Goal: Information Seeking & Learning: Learn about a topic

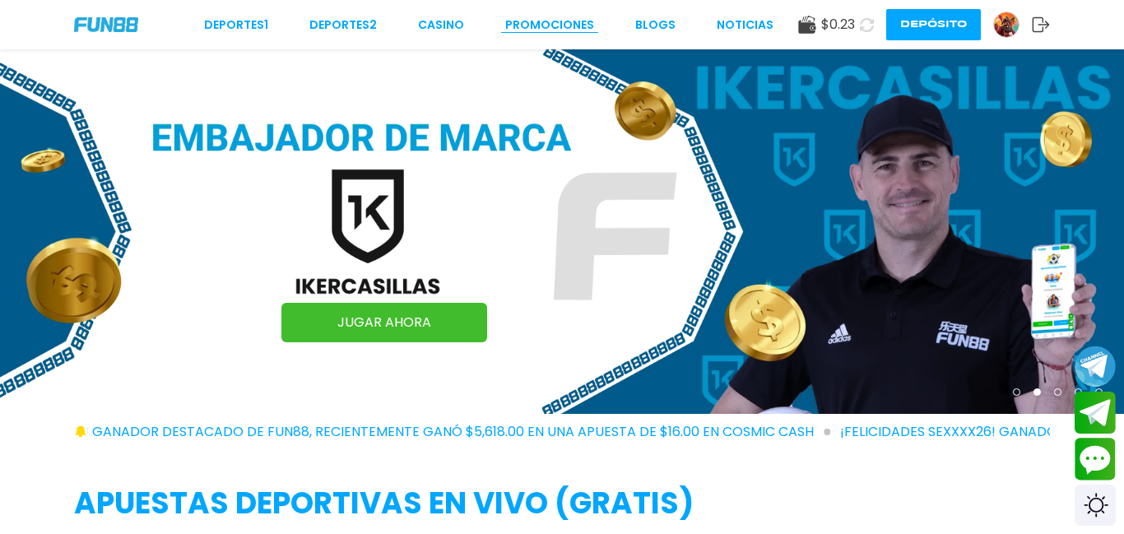
click at [547, 30] on link "Promociones" at bounding box center [549, 24] width 89 height 17
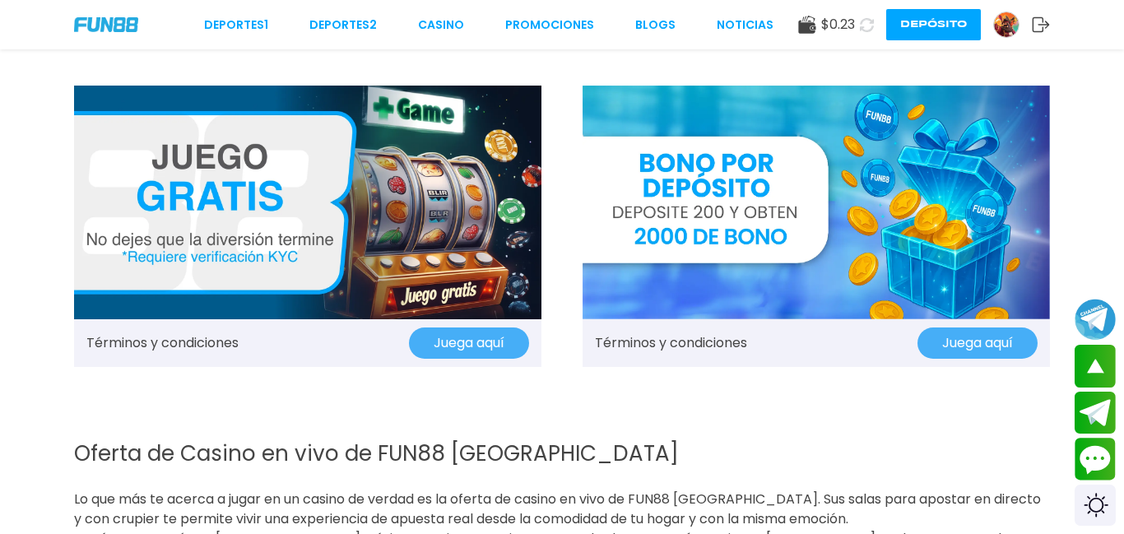
scroll to position [1943, 0]
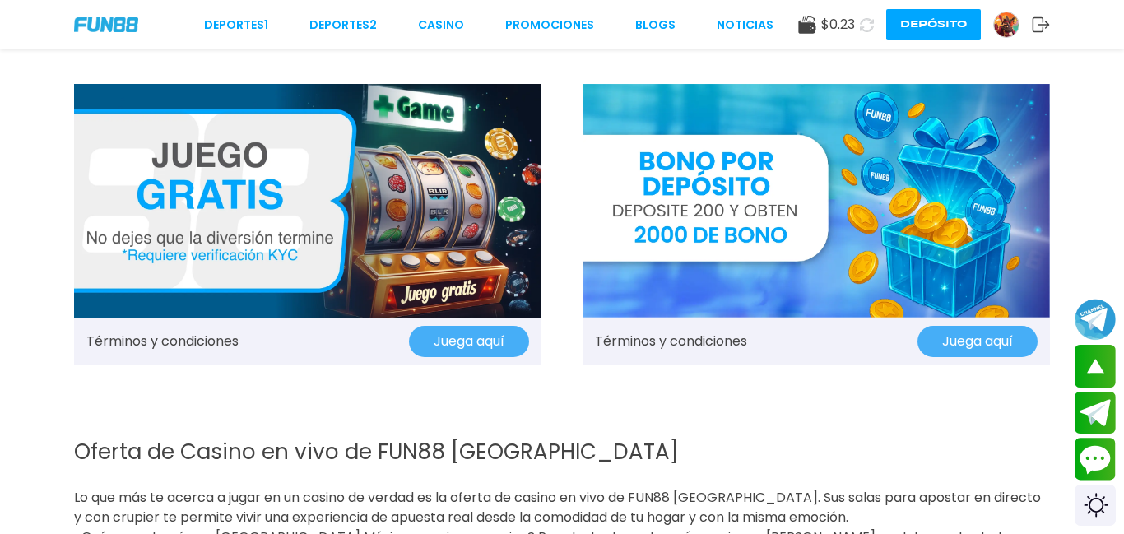
click at [952, 348] on button "Juega aquí" at bounding box center [978, 341] width 120 height 31
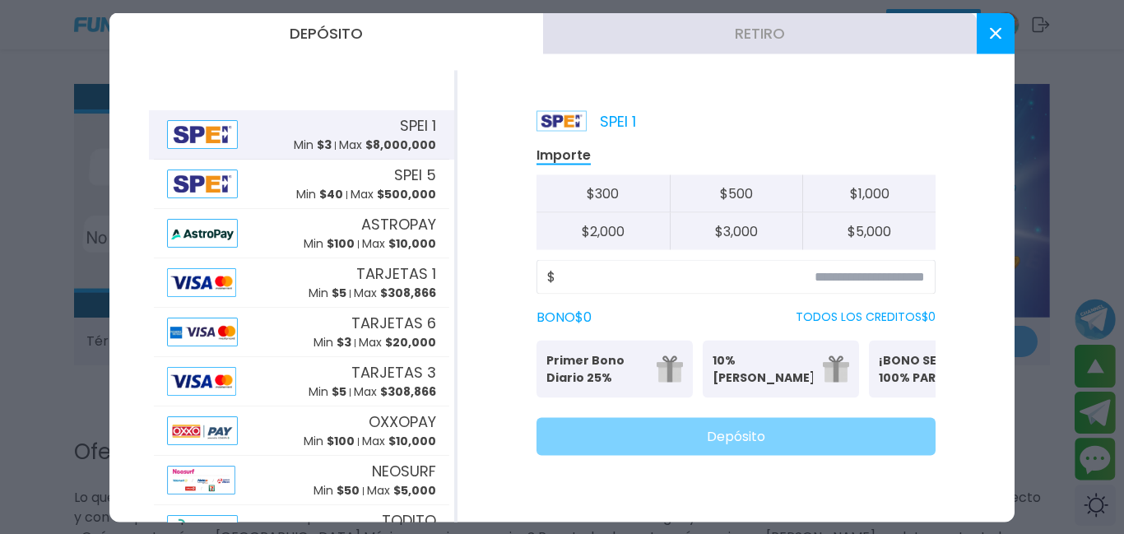
click at [991, 35] on icon at bounding box center [996, 33] width 12 height 12
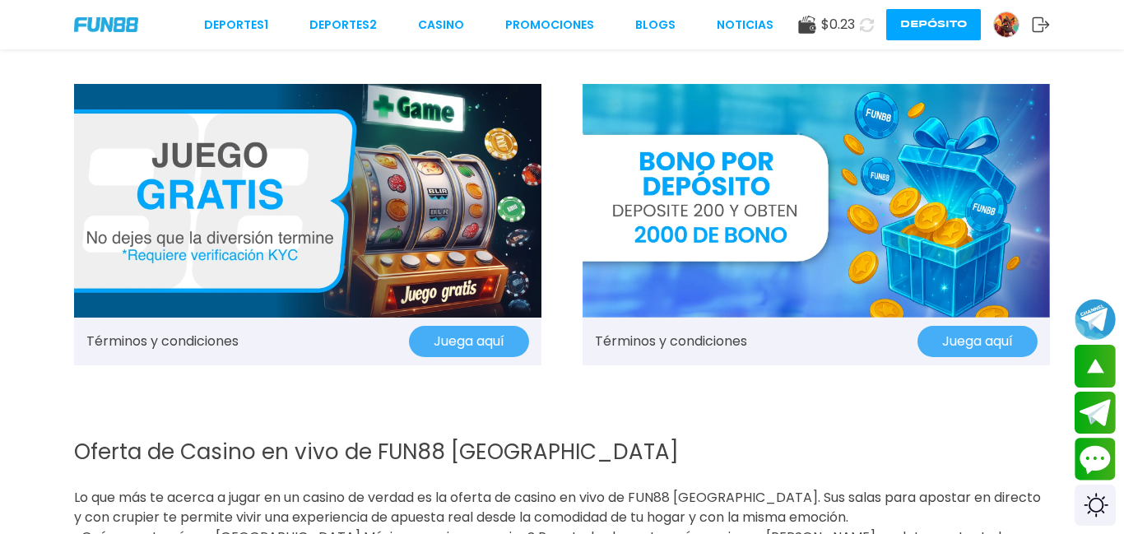
click at [703, 350] on link "Términos y condiciones" at bounding box center [671, 342] width 152 height 20
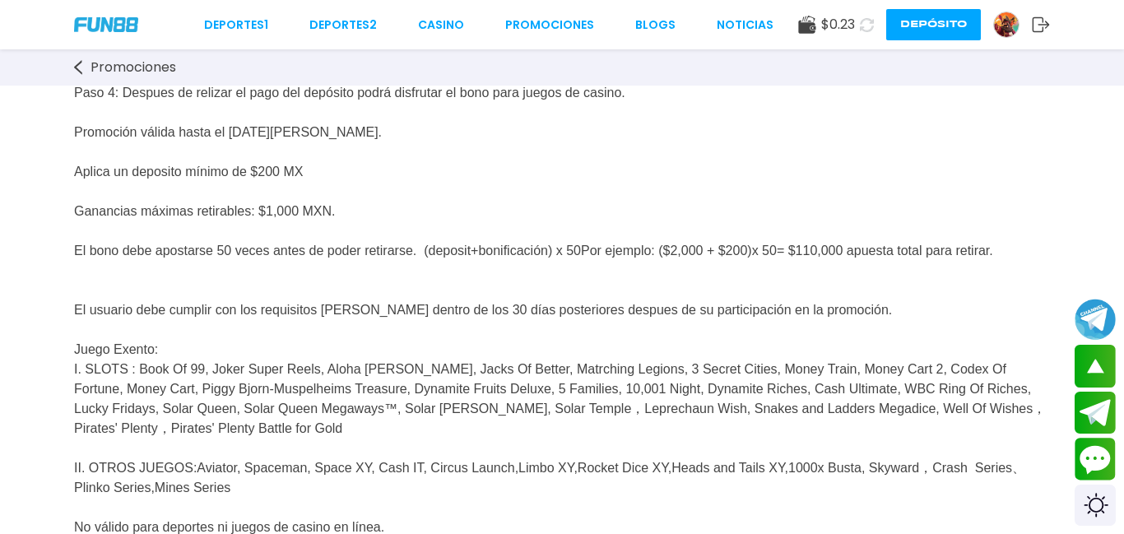
scroll to position [263, 0]
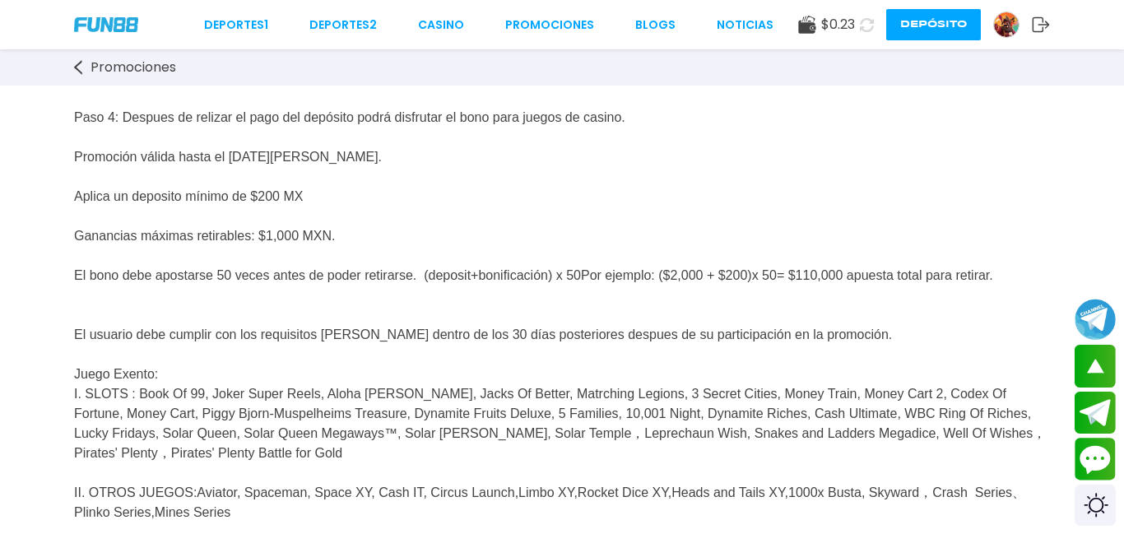
click at [120, 25] on img at bounding box center [106, 24] width 64 height 14
